Goal: Find specific page/section: Find specific page/section

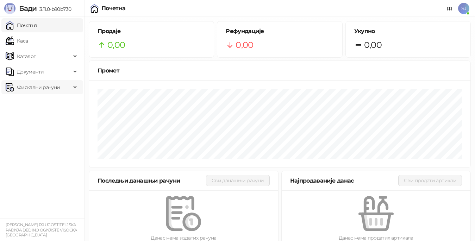
click at [35, 88] on span "Фискални рачуни" at bounding box center [38, 87] width 43 height 14
click at [39, 119] on link "По данима" at bounding box center [26, 118] width 37 height 14
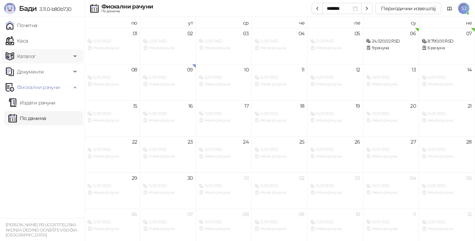
click at [31, 58] on span "Каталог" at bounding box center [26, 56] width 19 height 14
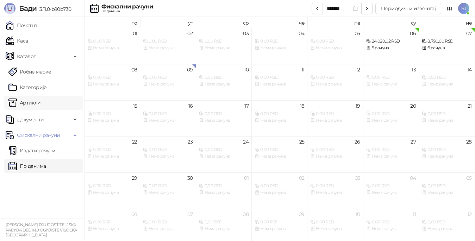
click at [34, 104] on link "Артикли" at bounding box center [24, 103] width 32 height 14
